Goal: Task Accomplishment & Management: Complete application form

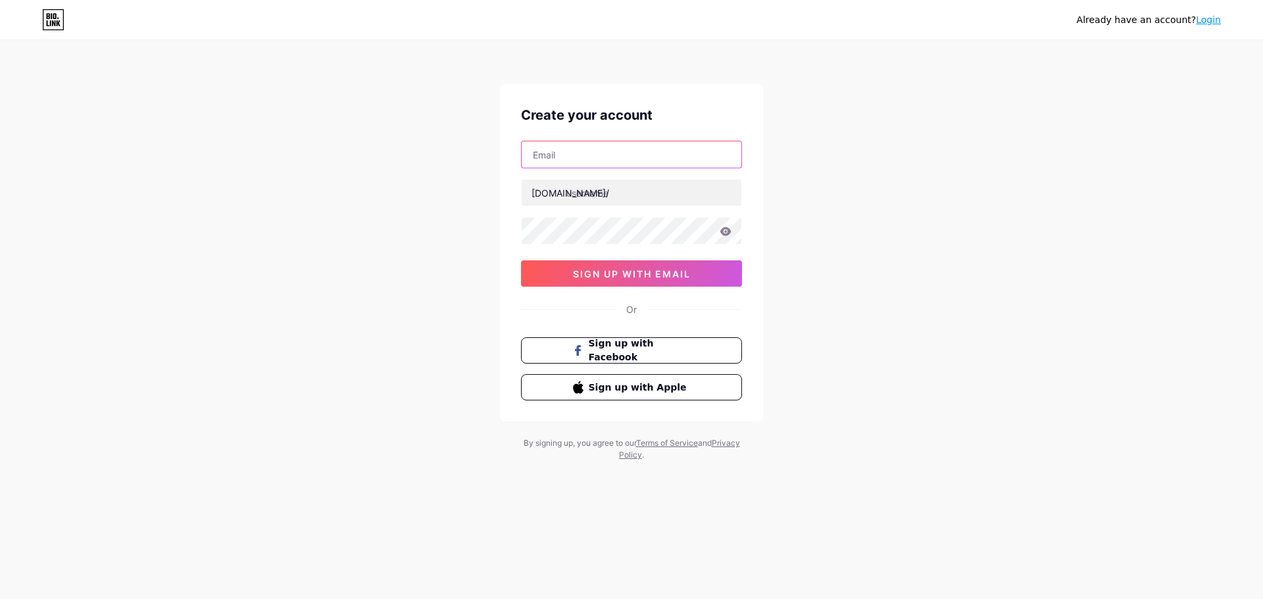
click at [646, 149] on input "text" at bounding box center [632, 154] width 220 height 26
type input "[EMAIL_ADDRESS][DOMAIN_NAME]"
click at [622, 201] on input "text" at bounding box center [632, 193] width 220 height 26
type input "mayowaobadina"
click at [726, 232] on icon at bounding box center [725, 231] width 11 height 9
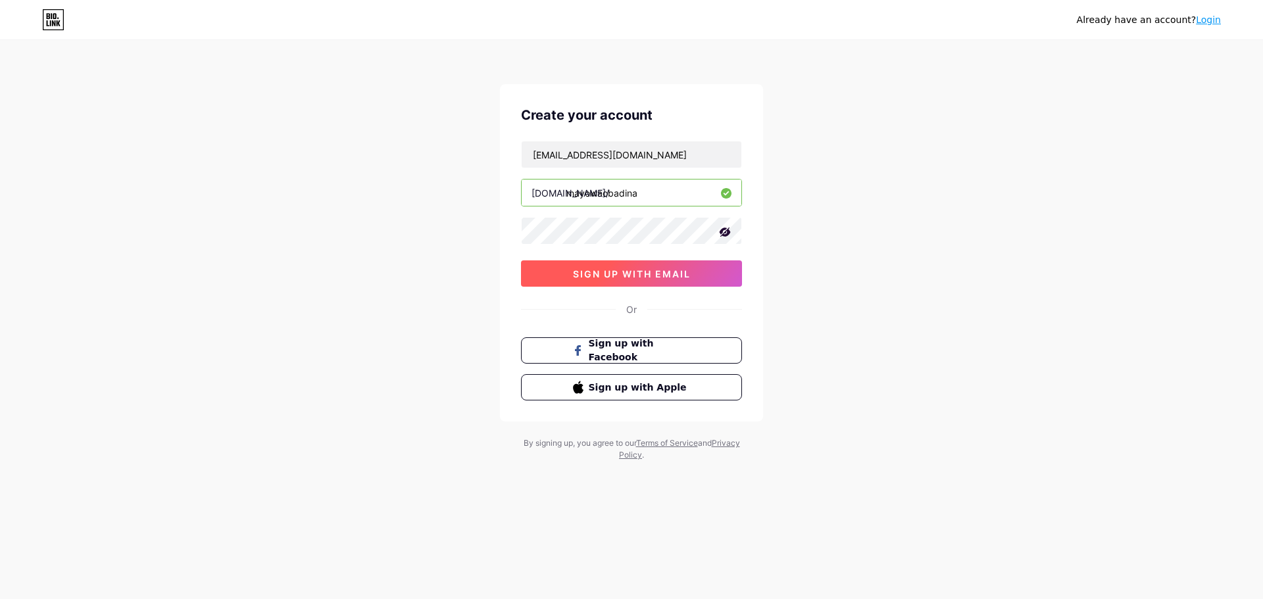
click at [656, 276] on span "sign up with email" at bounding box center [632, 273] width 118 height 11
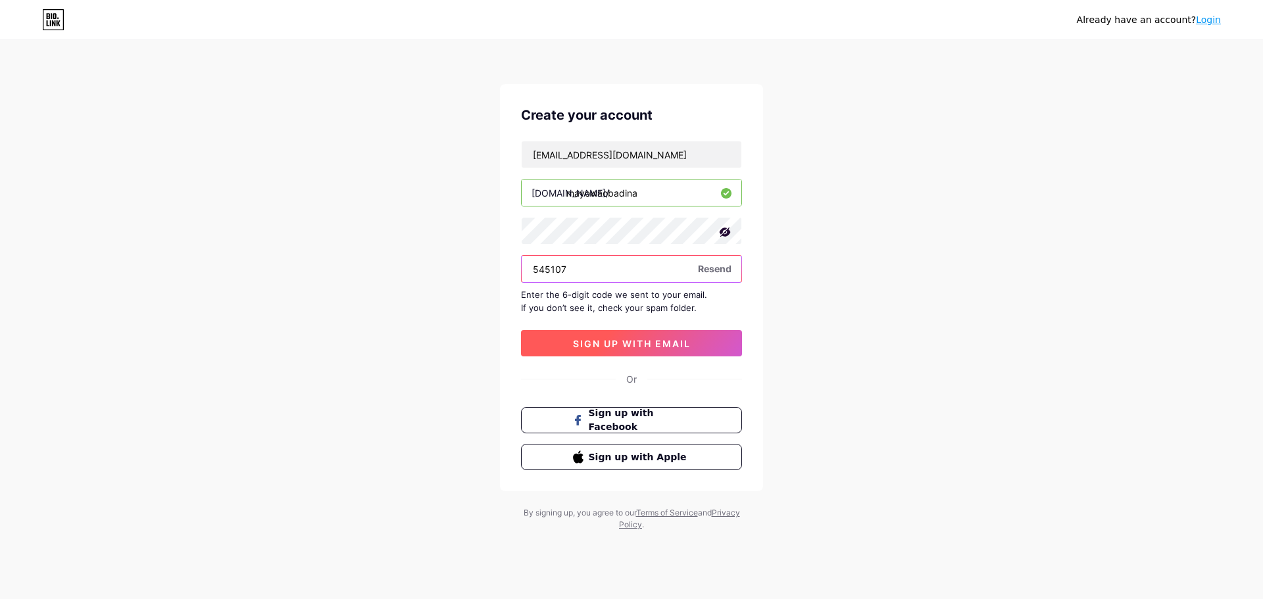
type input "545107"
click at [651, 341] on span "sign up with email" at bounding box center [632, 343] width 118 height 11
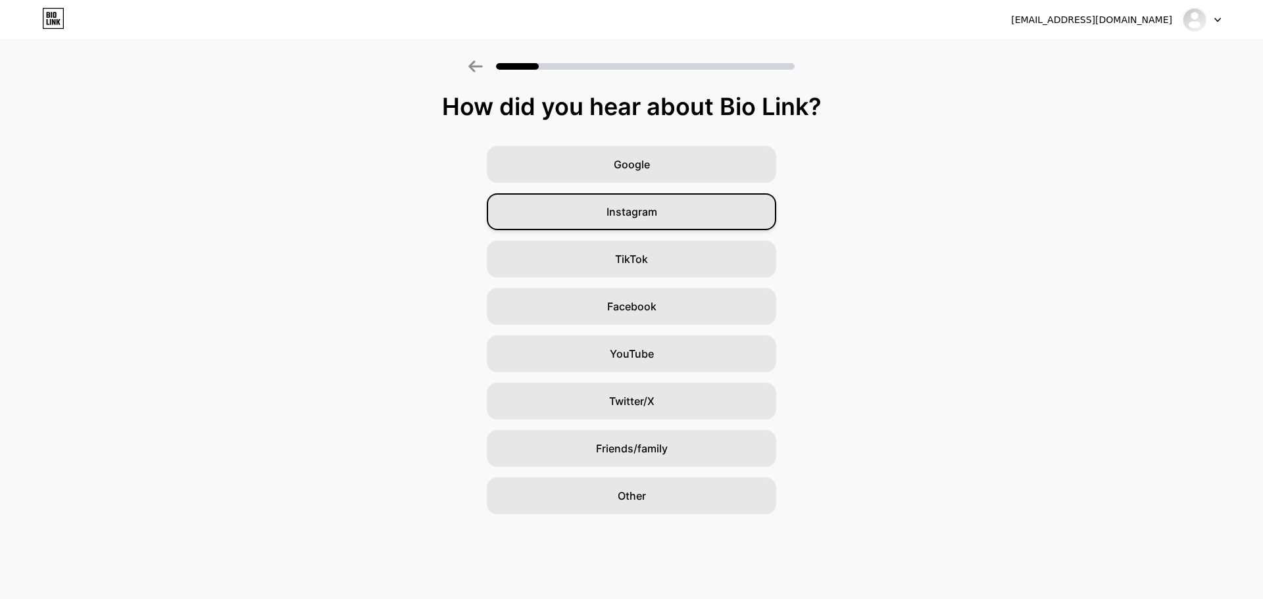
click at [654, 209] on span "Instagram" at bounding box center [632, 212] width 51 height 16
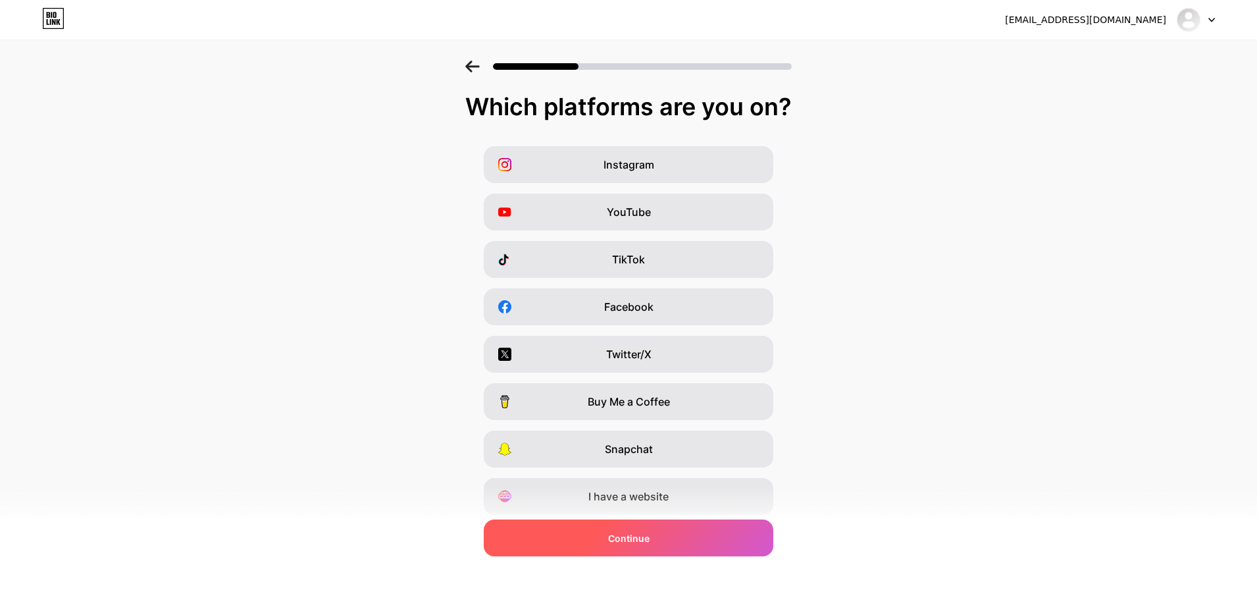
click at [613, 536] on span "Continue" at bounding box center [628, 538] width 41 height 14
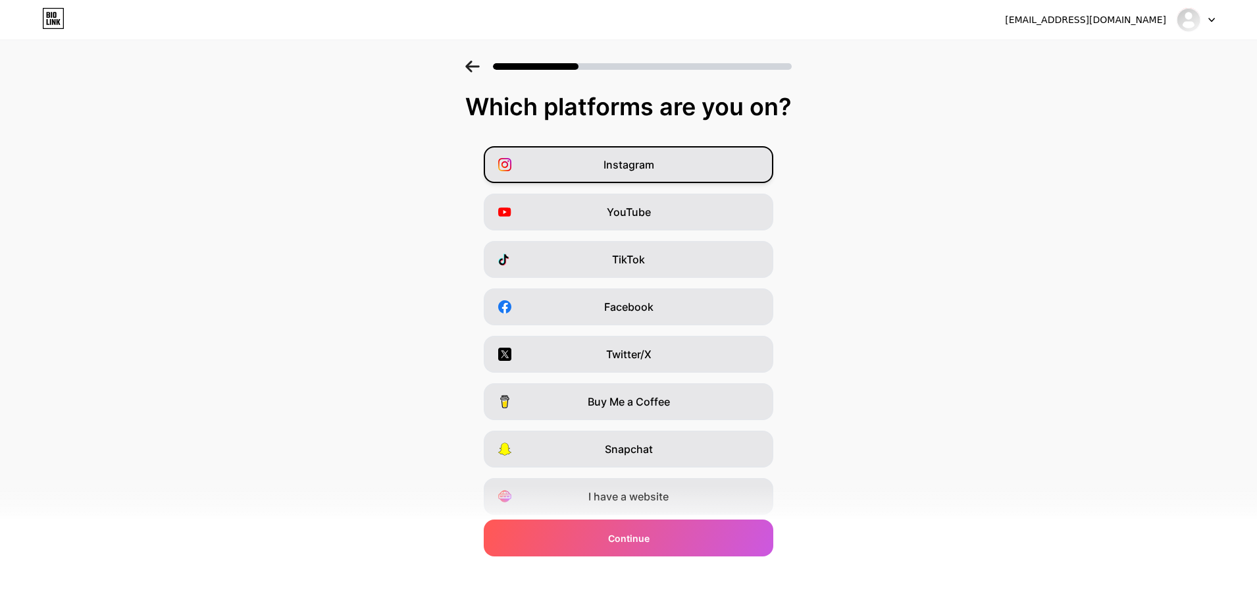
click at [561, 169] on div "Instagram" at bounding box center [629, 164] width 290 height 37
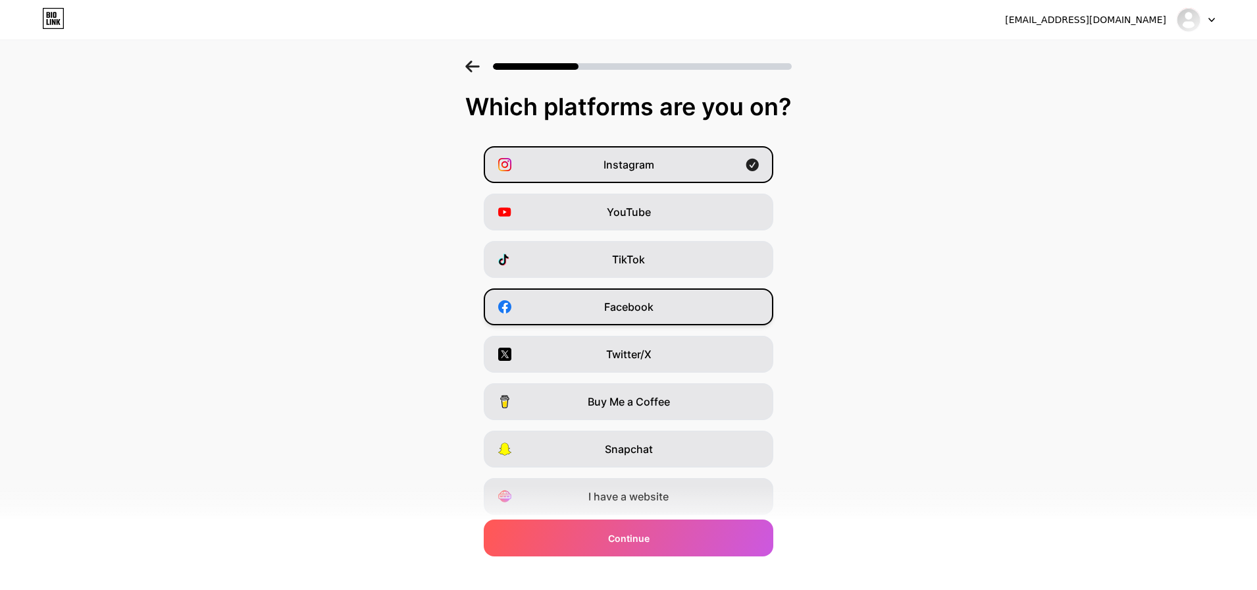
click at [611, 311] on span "Facebook" at bounding box center [628, 307] width 49 height 16
click at [622, 355] on span "Twitter/X" at bounding box center [628, 354] width 45 height 16
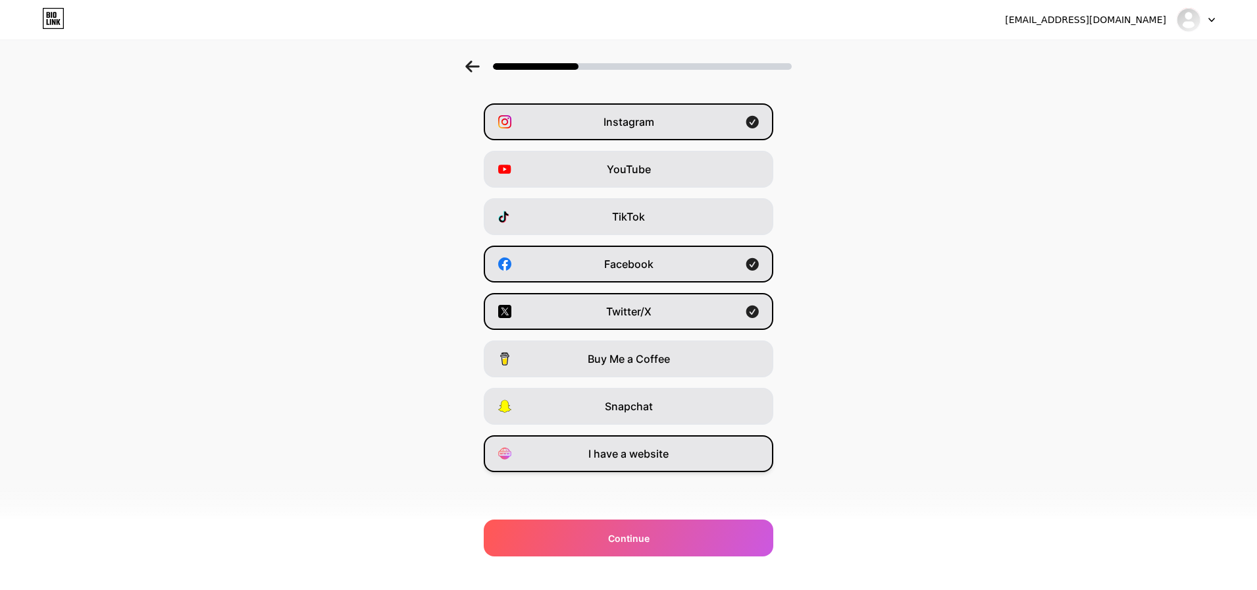
scroll to position [43, 0]
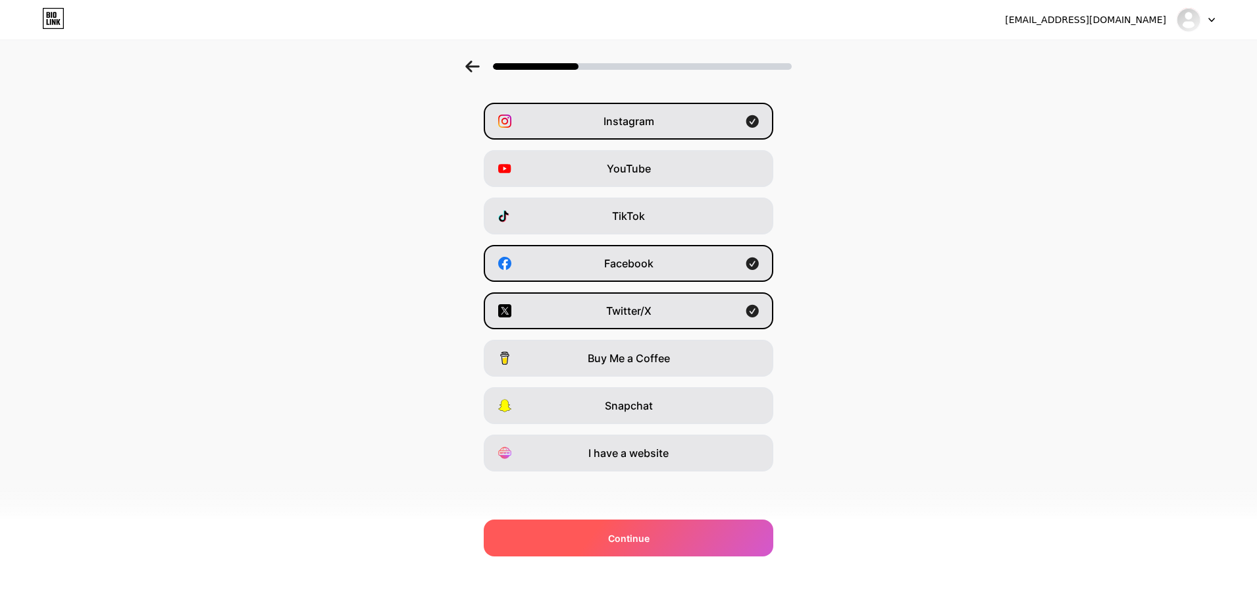
click at [701, 545] on div "Continue" at bounding box center [629, 537] width 290 height 37
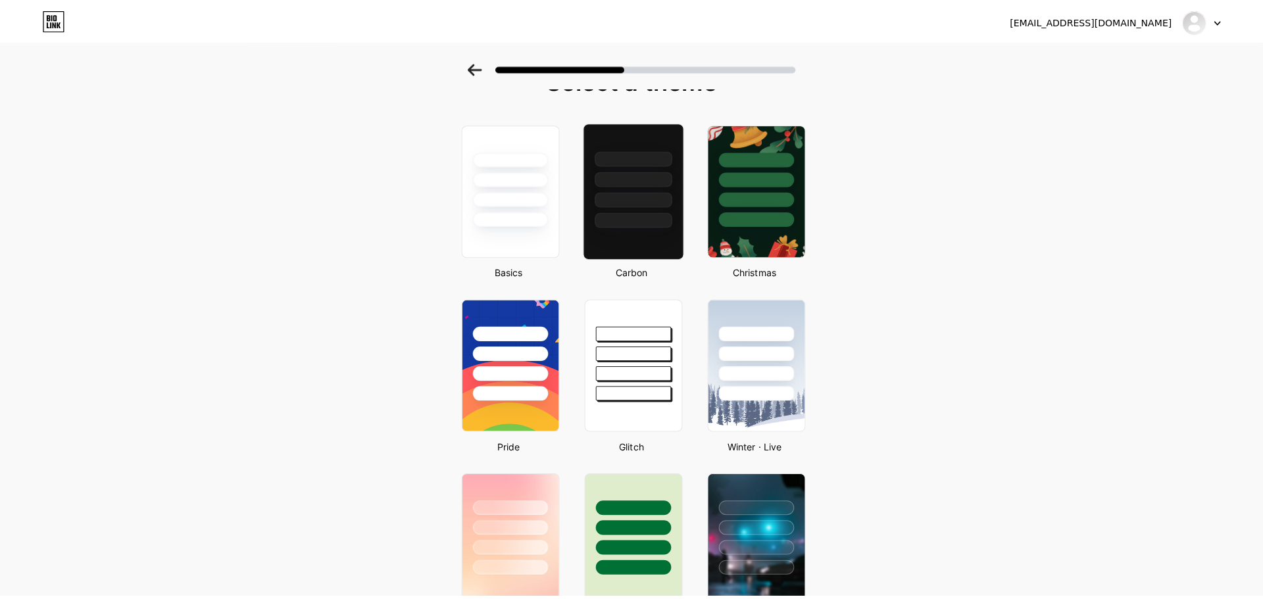
scroll to position [0, 0]
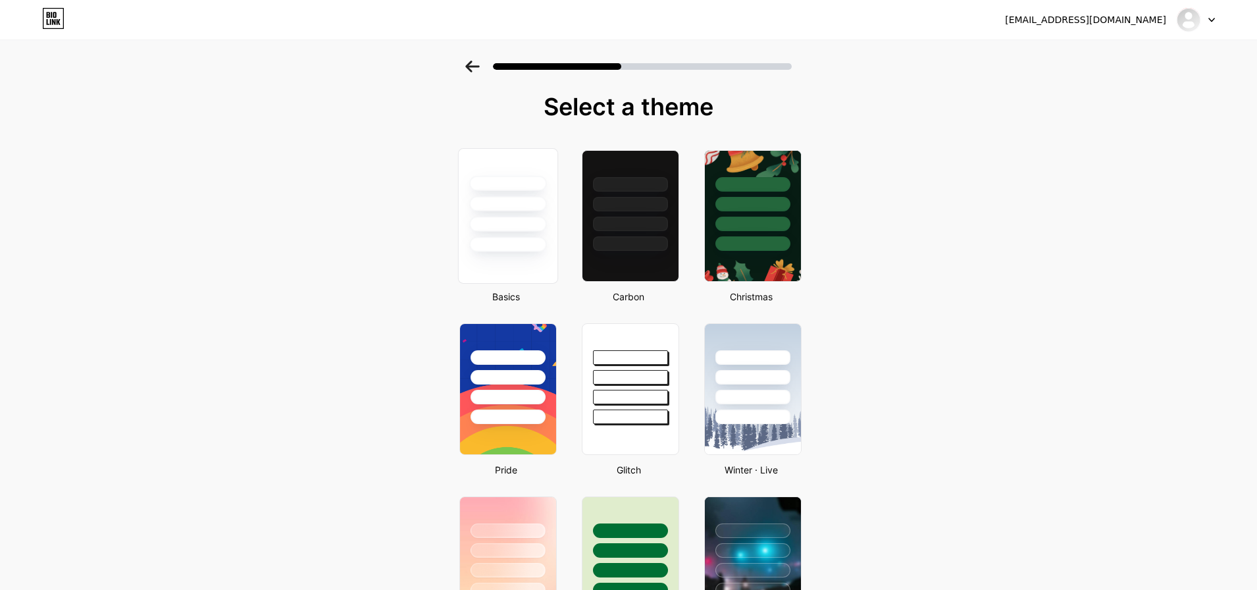
click at [534, 238] on div at bounding box center [507, 244] width 77 height 15
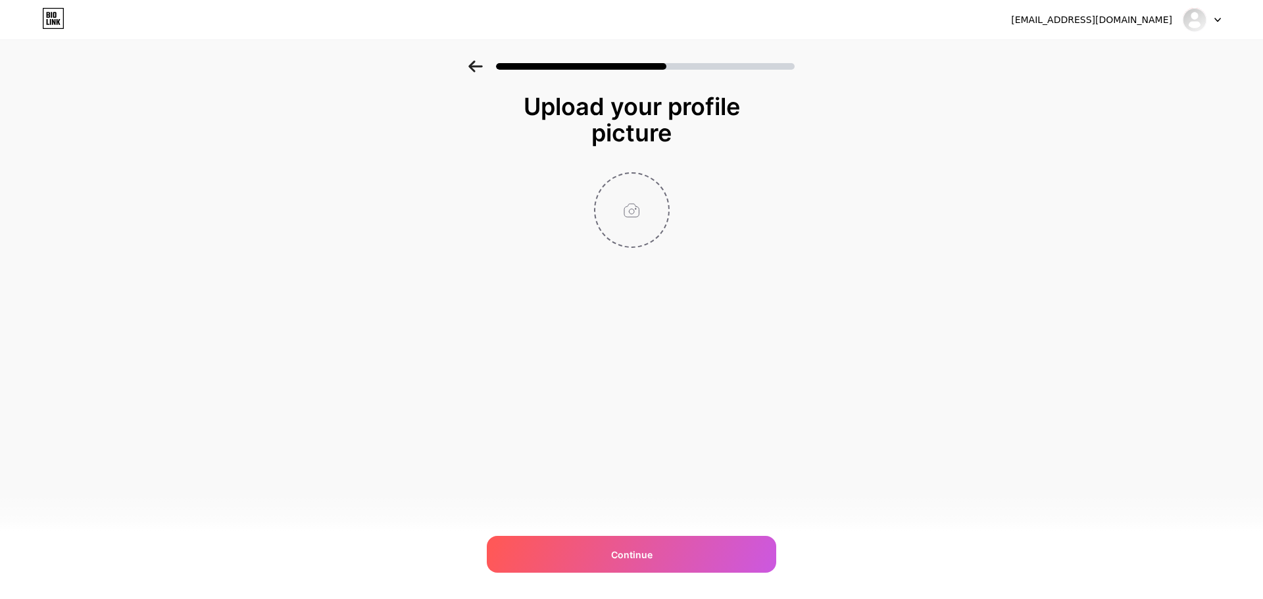
click at [630, 232] on input "file" at bounding box center [631, 210] width 73 height 73
click at [620, 544] on div "Continue" at bounding box center [632, 554] width 290 height 37
click at [639, 201] on input "file" at bounding box center [631, 210] width 73 height 73
type input "C:\fakepath\IMG_0777.jpg"
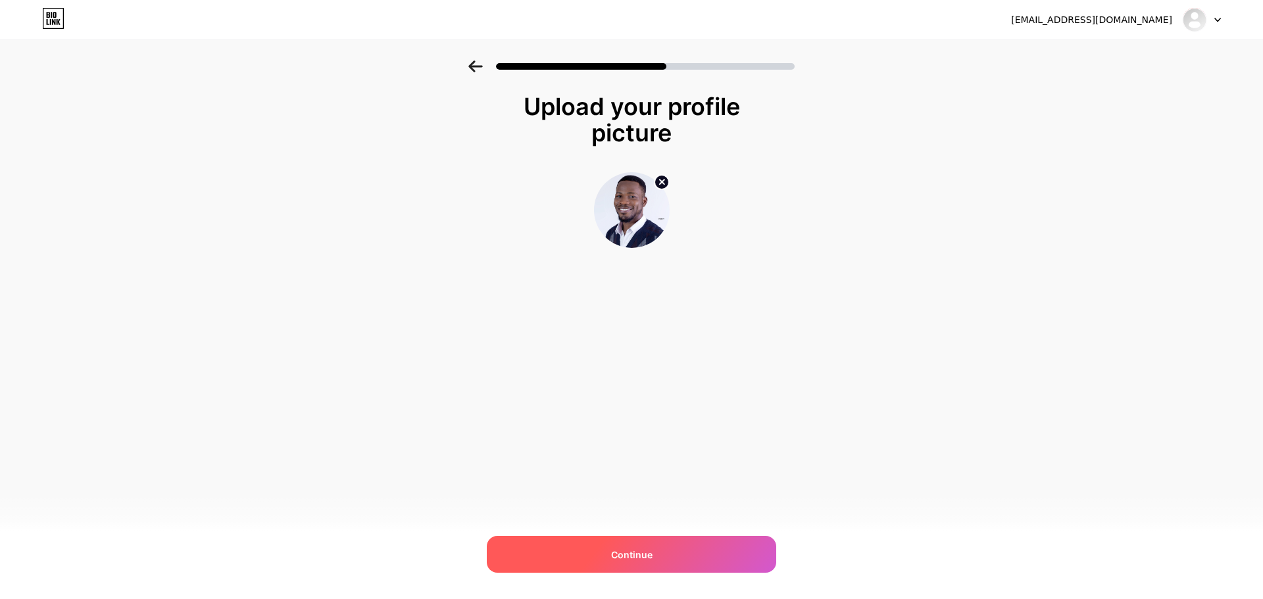
click at [648, 560] on span "Continue" at bounding box center [631, 555] width 41 height 14
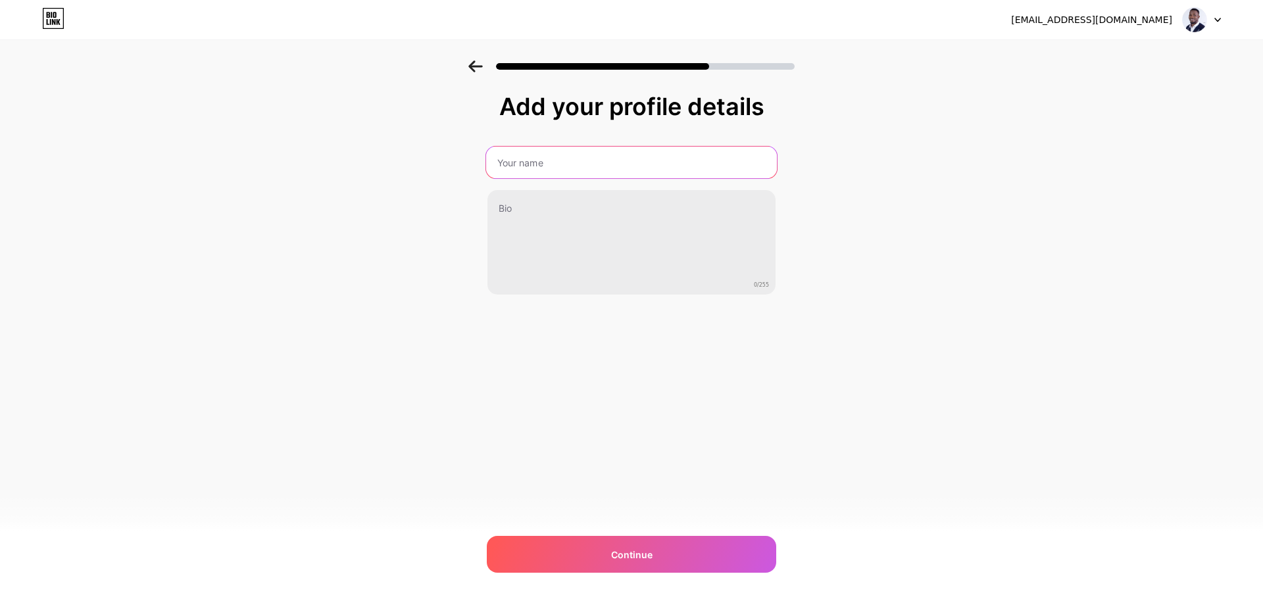
click at [681, 166] on input "text" at bounding box center [631, 163] width 291 height 32
type input "[PERSON_NAME]"
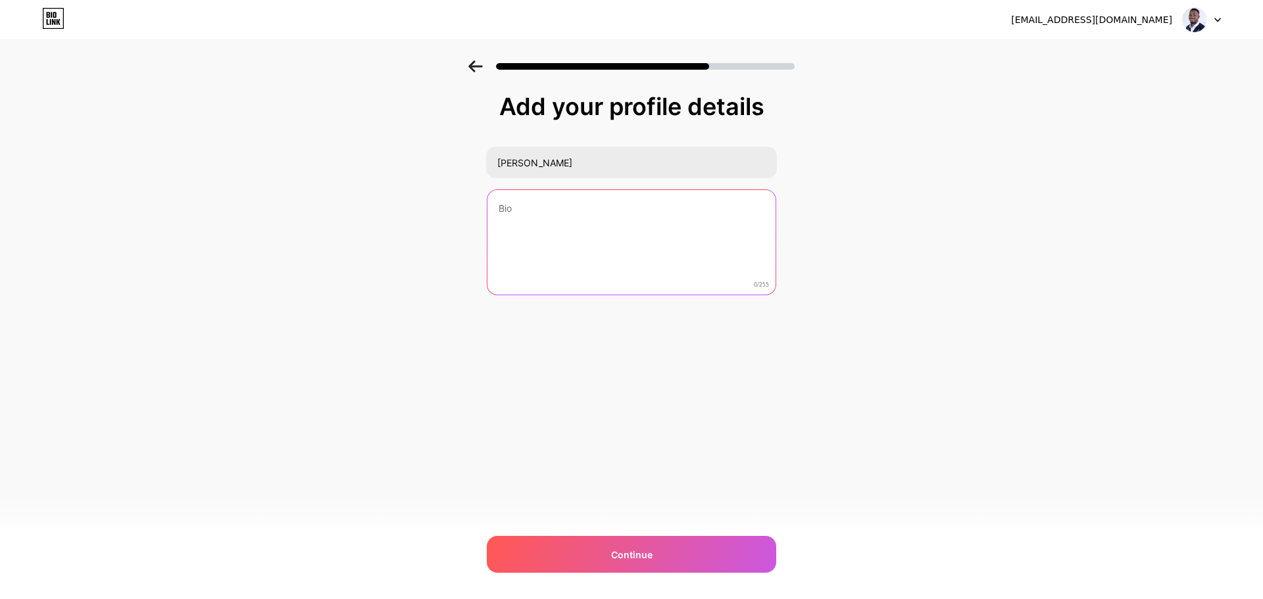
click at [634, 268] on textarea at bounding box center [632, 243] width 288 height 106
paste textarea "Graphic Designer | Motion Designer | Brand Designer"
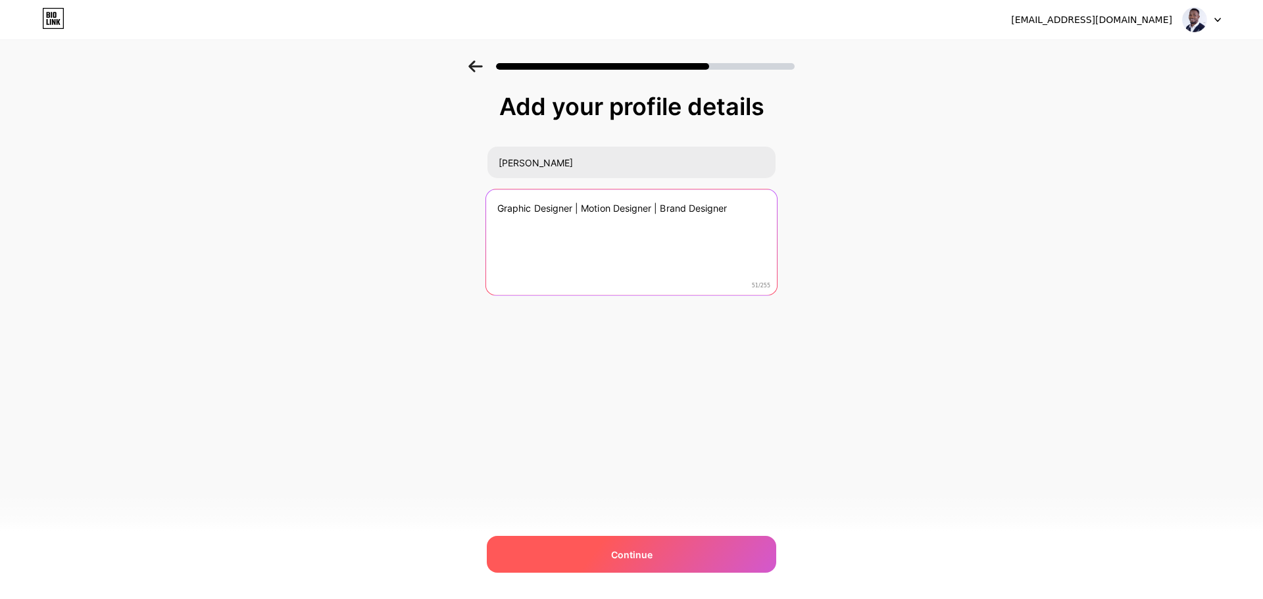
type textarea "Graphic Designer | Motion Designer | Brand Designer"
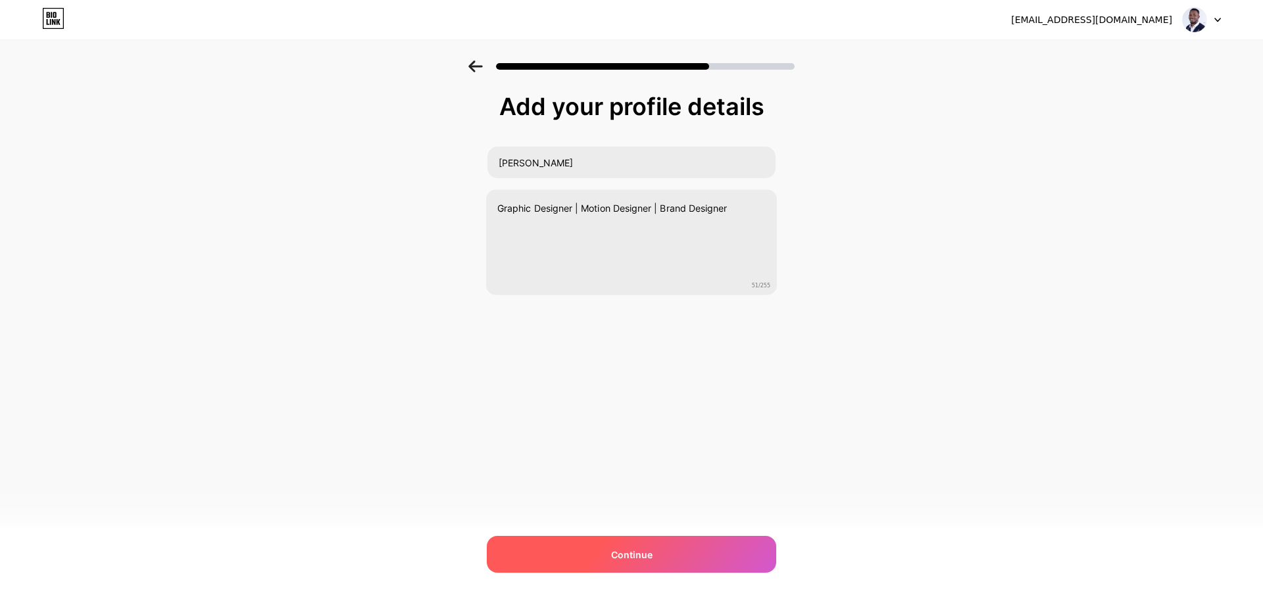
click at [640, 563] on div "Continue" at bounding box center [632, 554] width 290 height 37
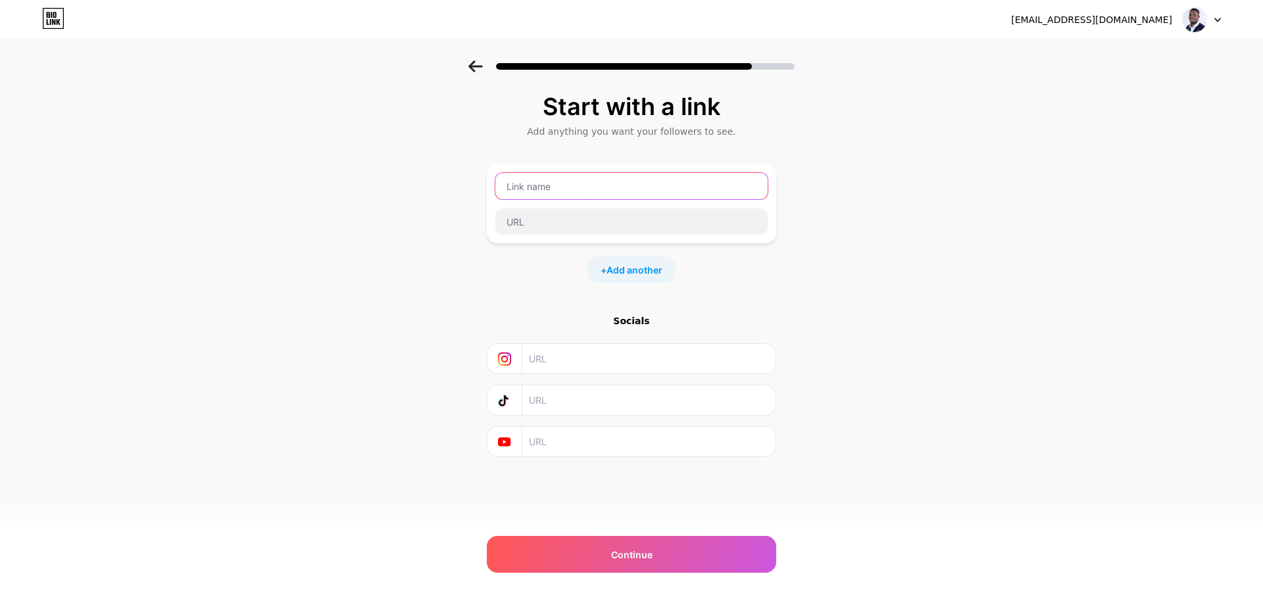
click at [651, 176] on input "text" at bounding box center [631, 186] width 272 height 26
type input "M"
type input "Connect with me on LinkedIn"
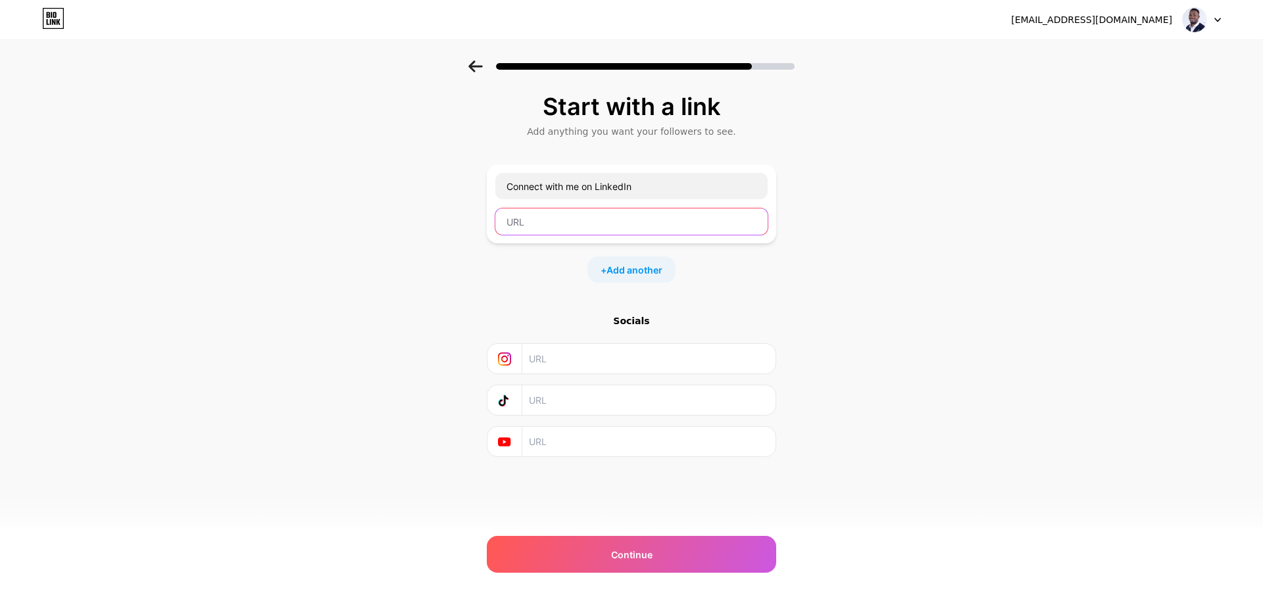
click at [616, 226] on input "text" at bounding box center [631, 222] width 272 height 26
paste input "[URL][DOMAIN_NAME]"
type input "[URL][DOMAIN_NAME]"
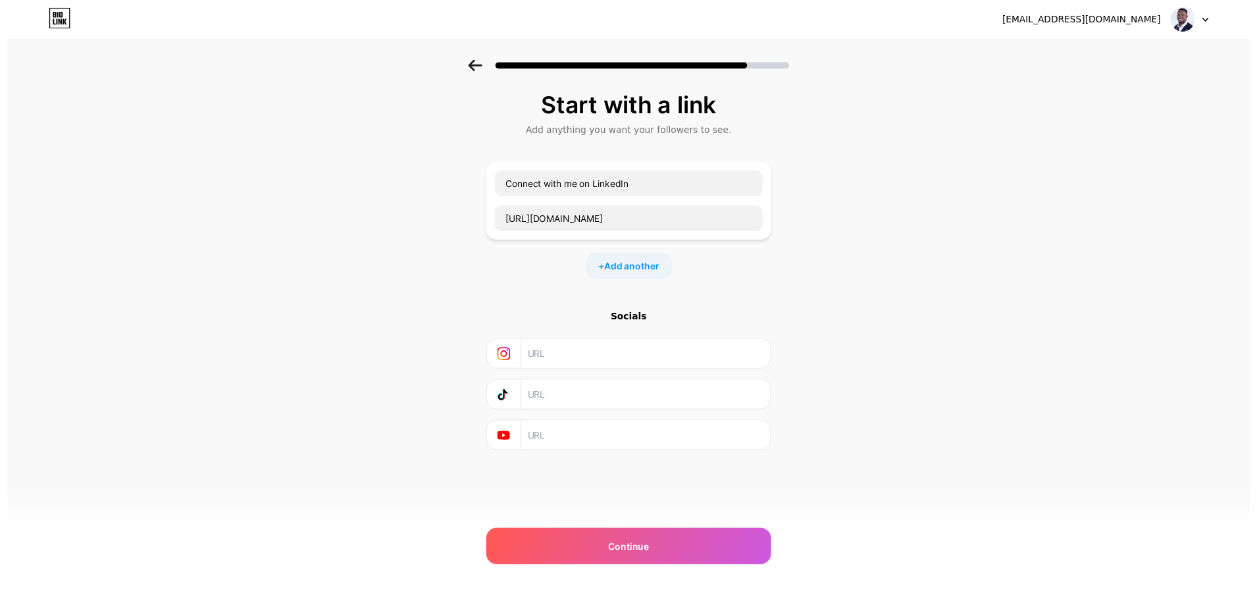
scroll to position [0, 0]
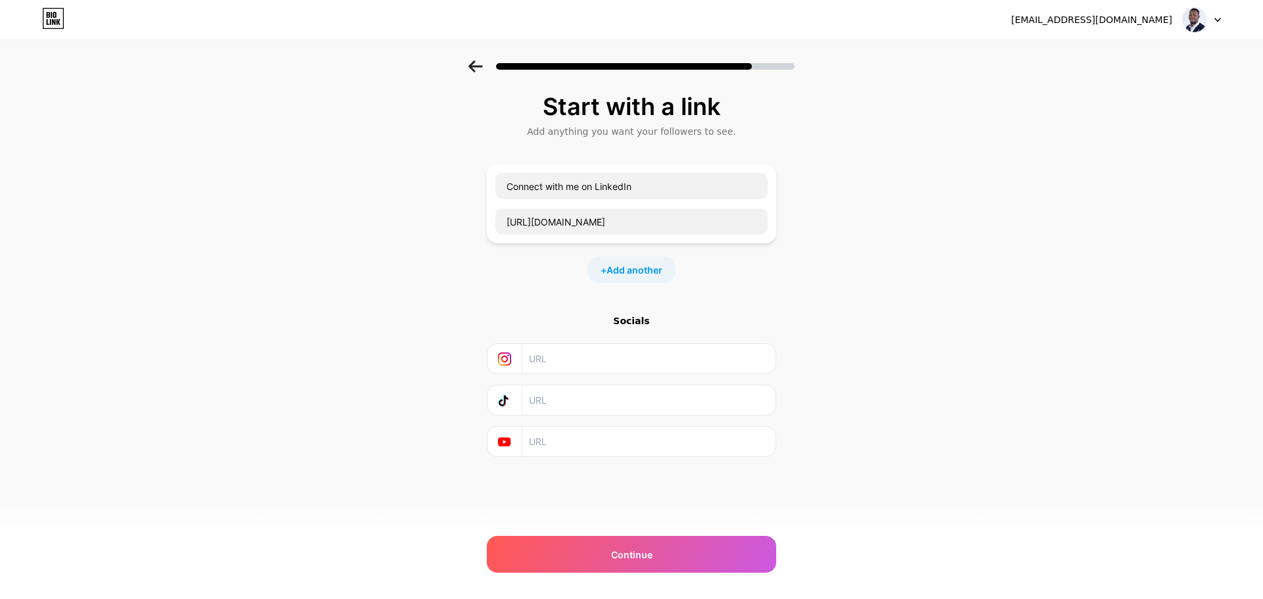
click at [637, 372] on input "text" at bounding box center [648, 359] width 239 height 30
paste input "[URL][DOMAIN_NAME]"
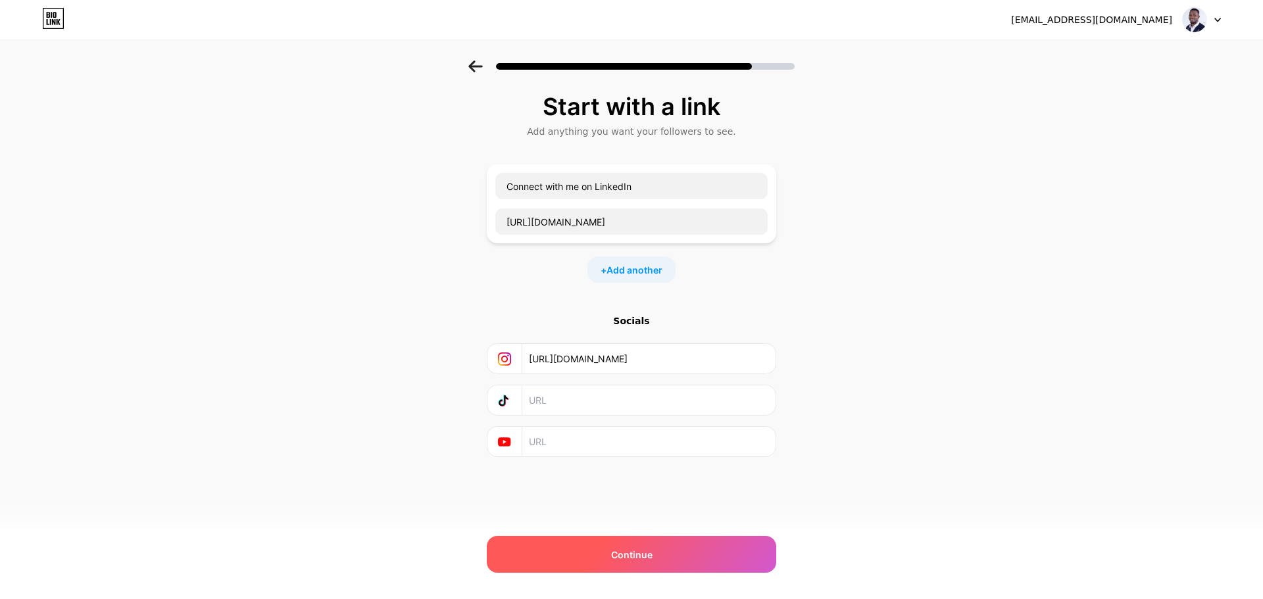
type input "[URL][DOMAIN_NAME]"
click at [639, 550] on span "Continue" at bounding box center [631, 555] width 41 height 14
click at [812, 299] on div "Start with a link Add anything you want your followers to see. Connect with me …" at bounding box center [631, 292] width 1263 height 463
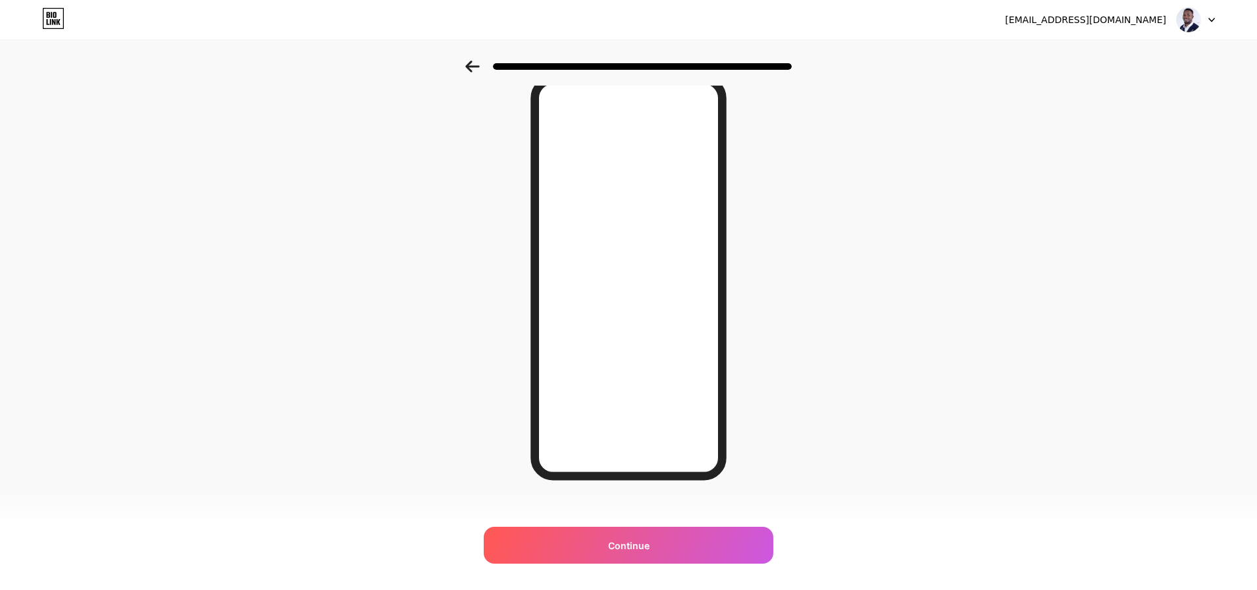
scroll to position [59, 0]
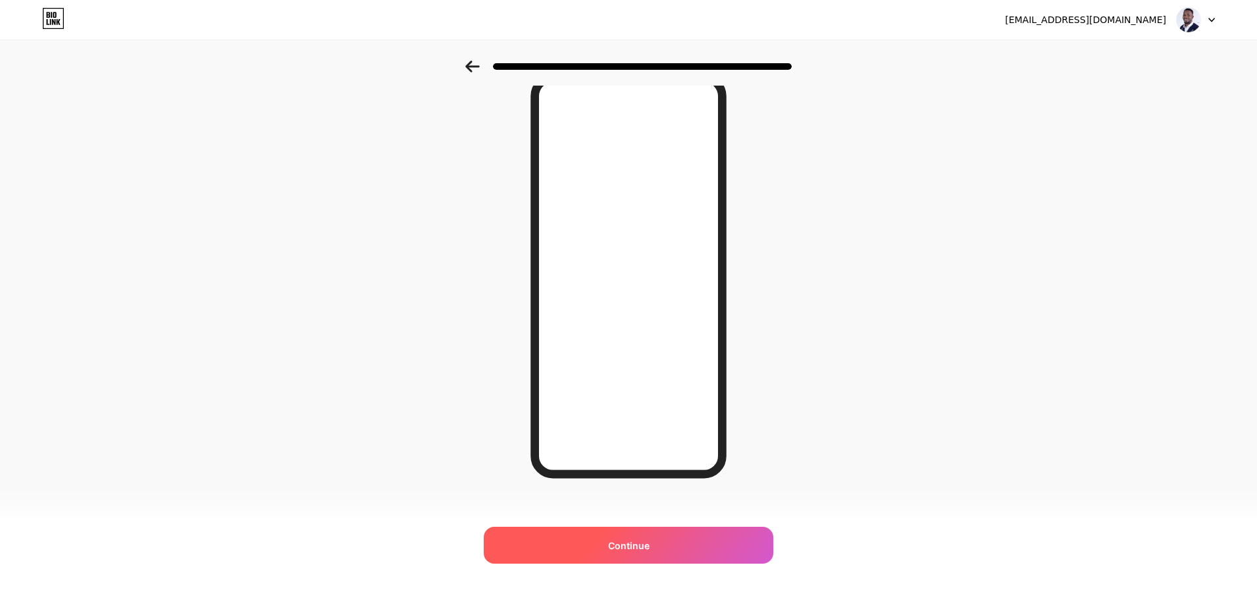
click at [639, 547] on span "Continue" at bounding box center [628, 545] width 41 height 14
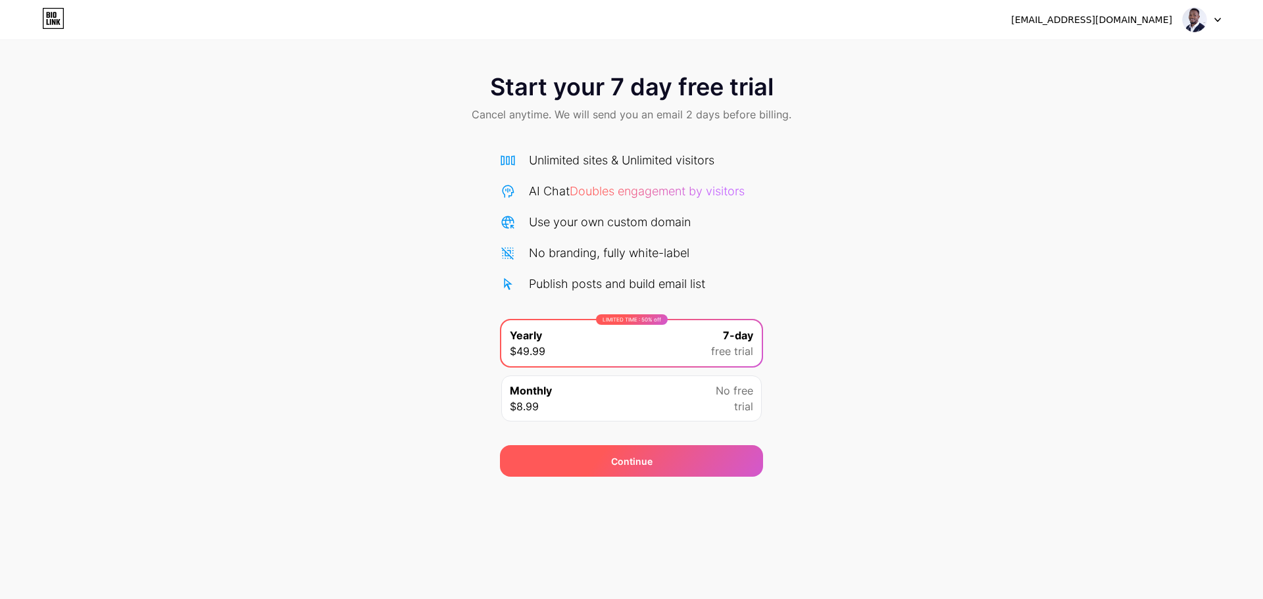
click at [646, 468] on div "Continue" at bounding box center [631, 462] width 41 height 14
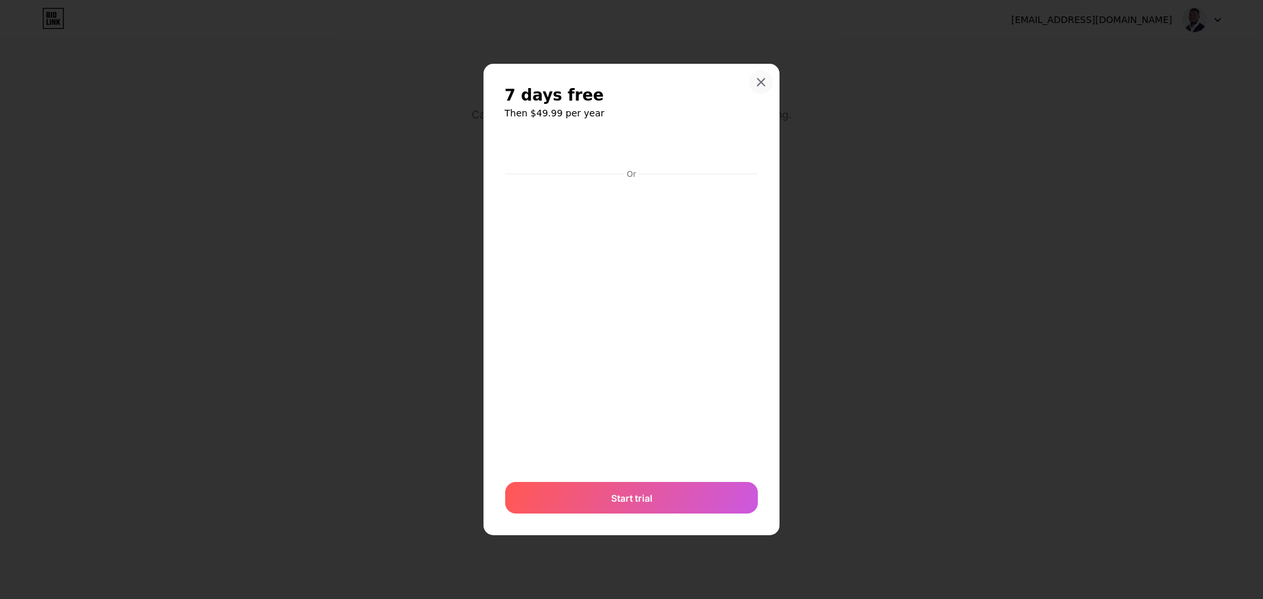
click at [759, 76] on div at bounding box center [761, 82] width 24 height 24
